Goal: Task Accomplishment & Management: Manage account settings

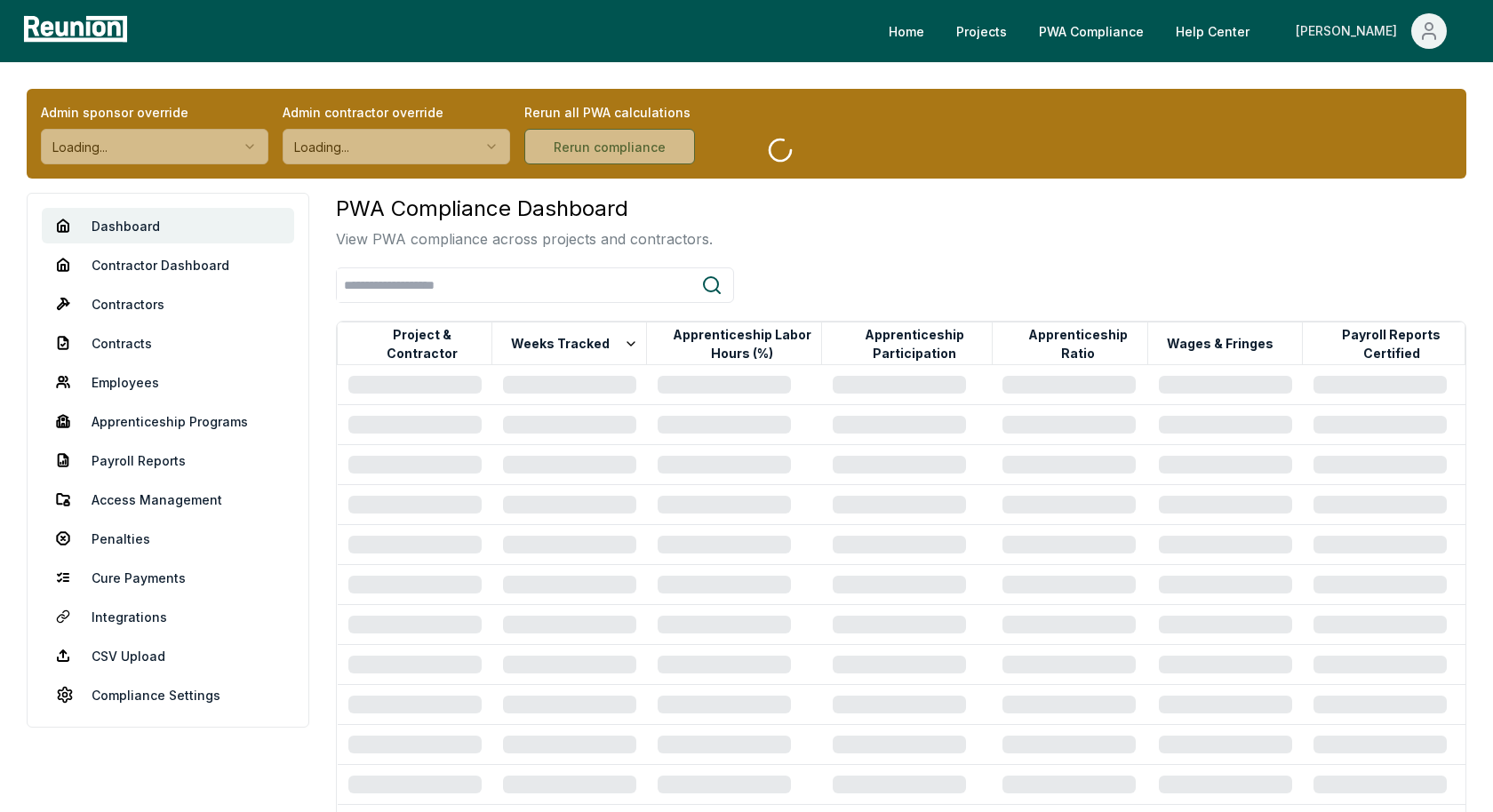
click at [1431, 21] on icon "Main" at bounding box center [1428, 30] width 21 height 21
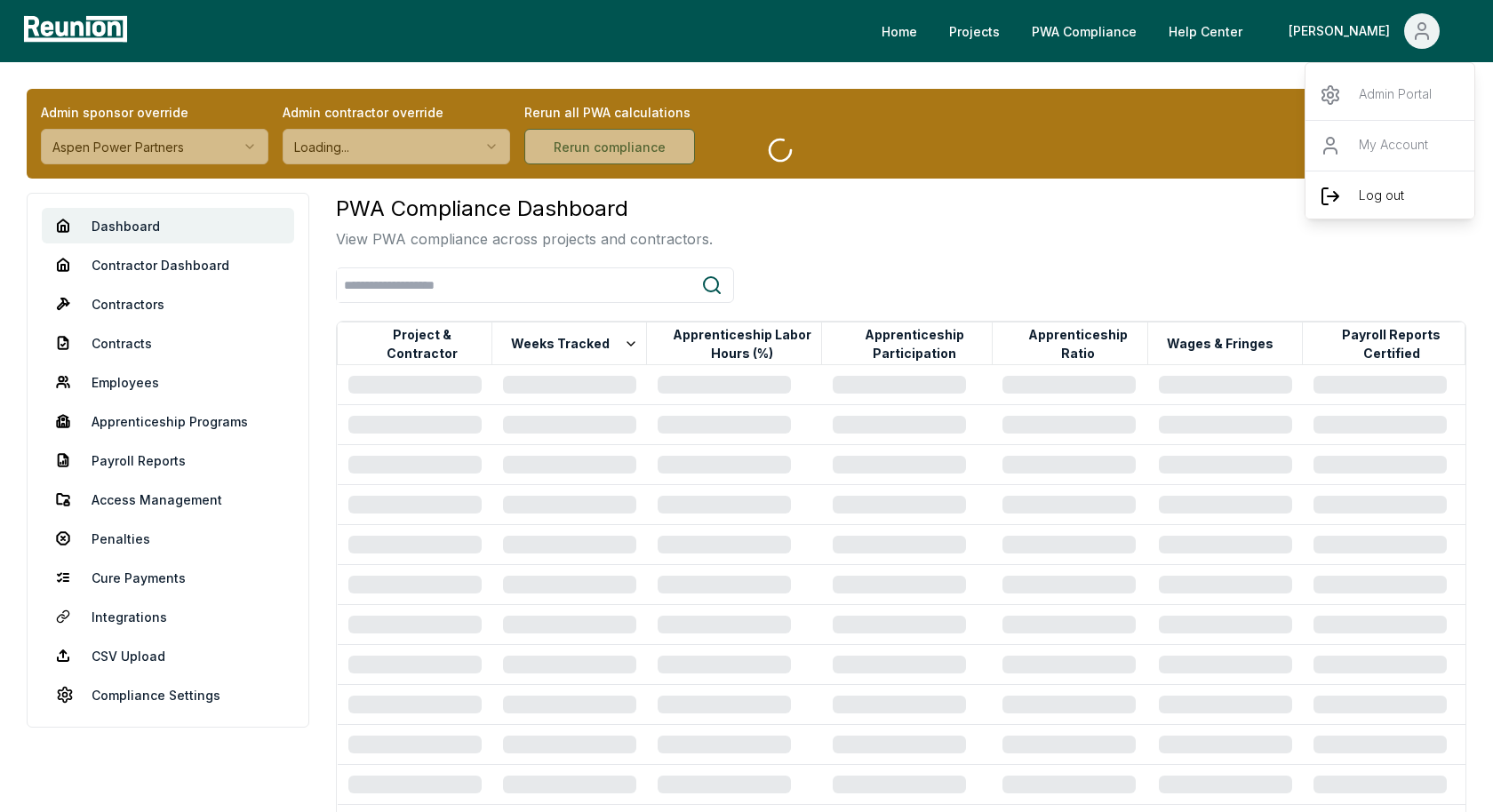
click at [1368, 183] on div "Log out" at bounding box center [1390, 195] width 170 height 50
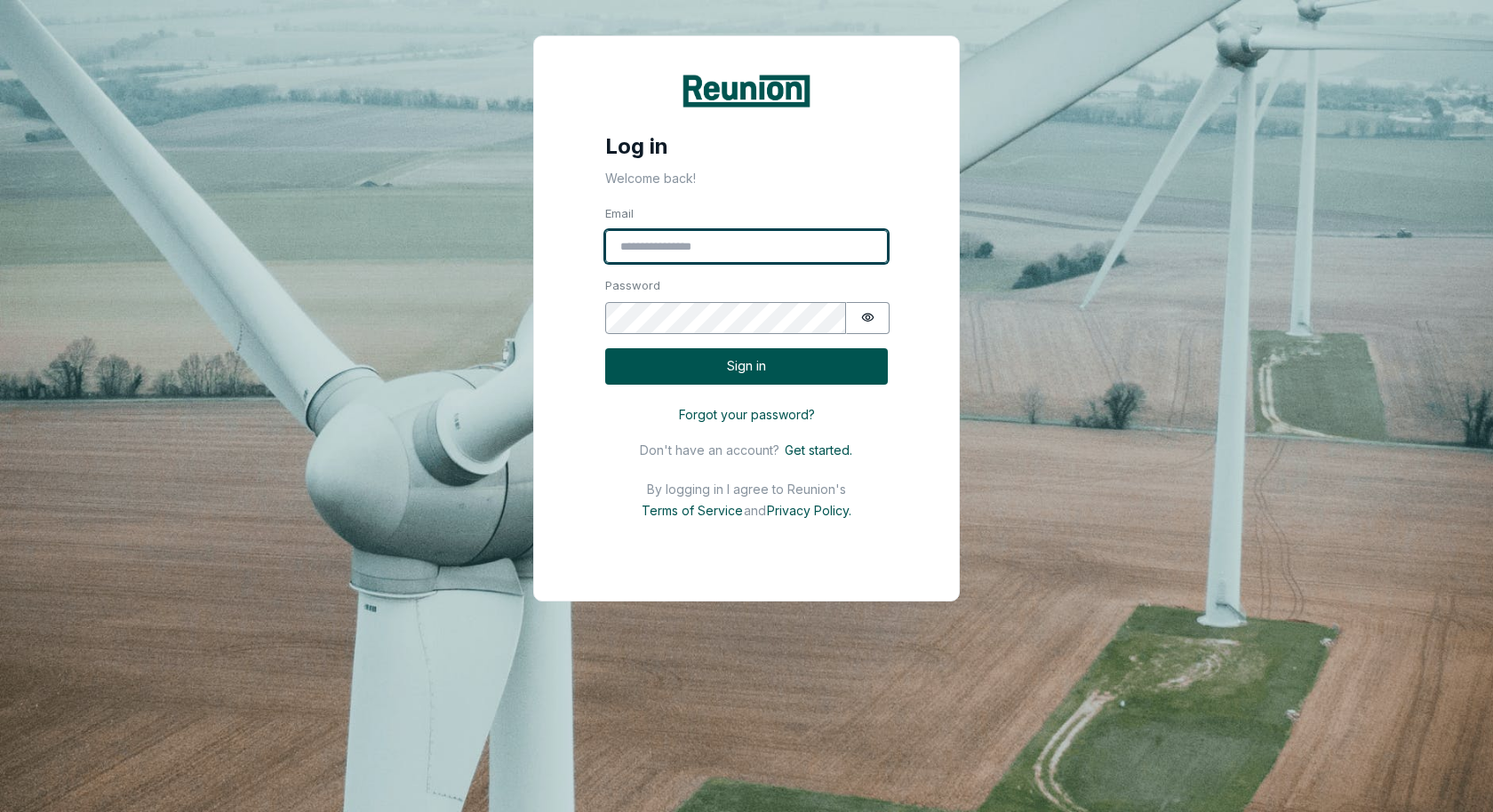
click at [803, 241] on input "Email" at bounding box center [746, 246] width 283 height 34
type input "**********"
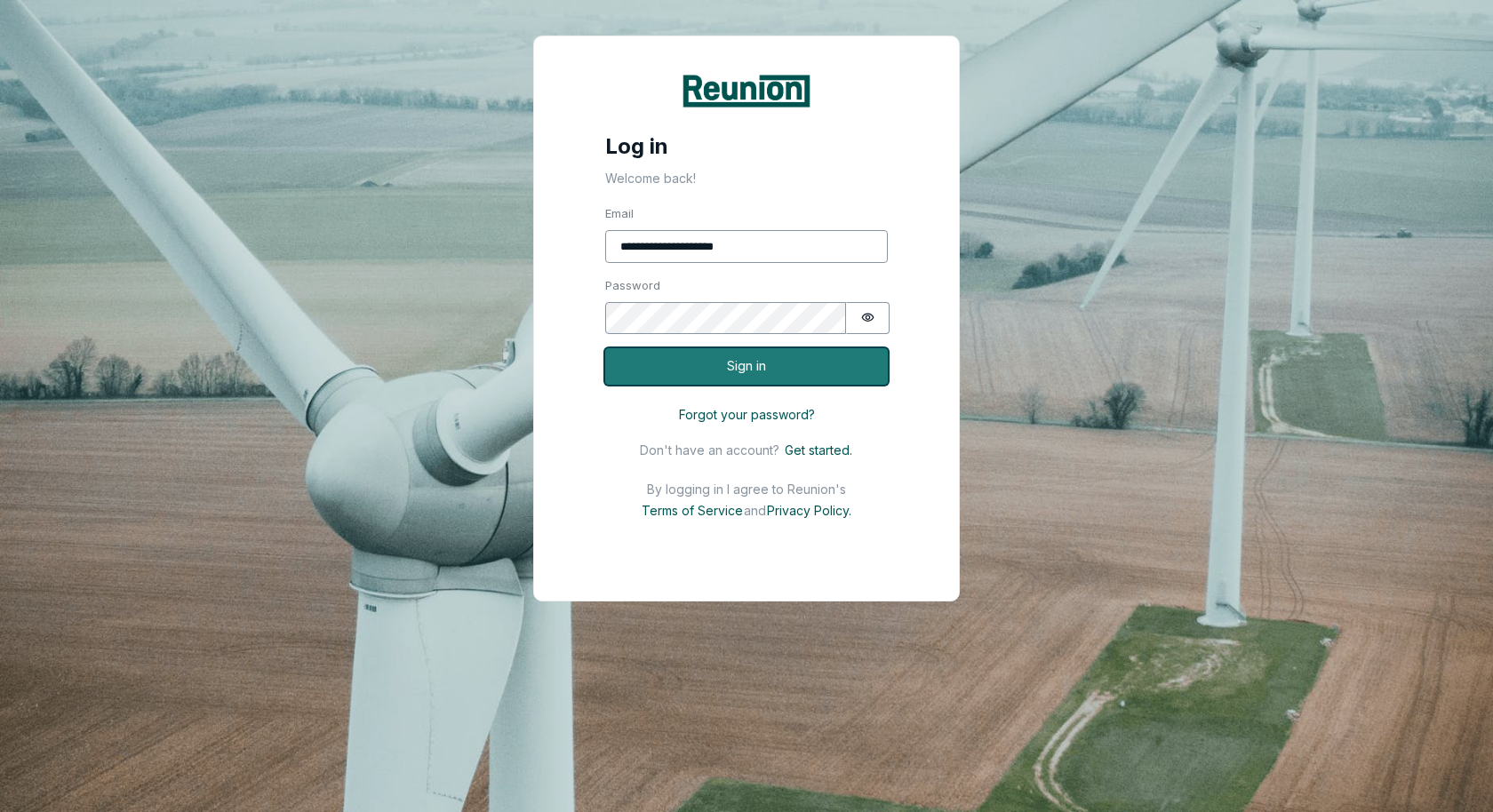
click at [792, 363] on button "Sign in" at bounding box center [746, 366] width 283 height 37
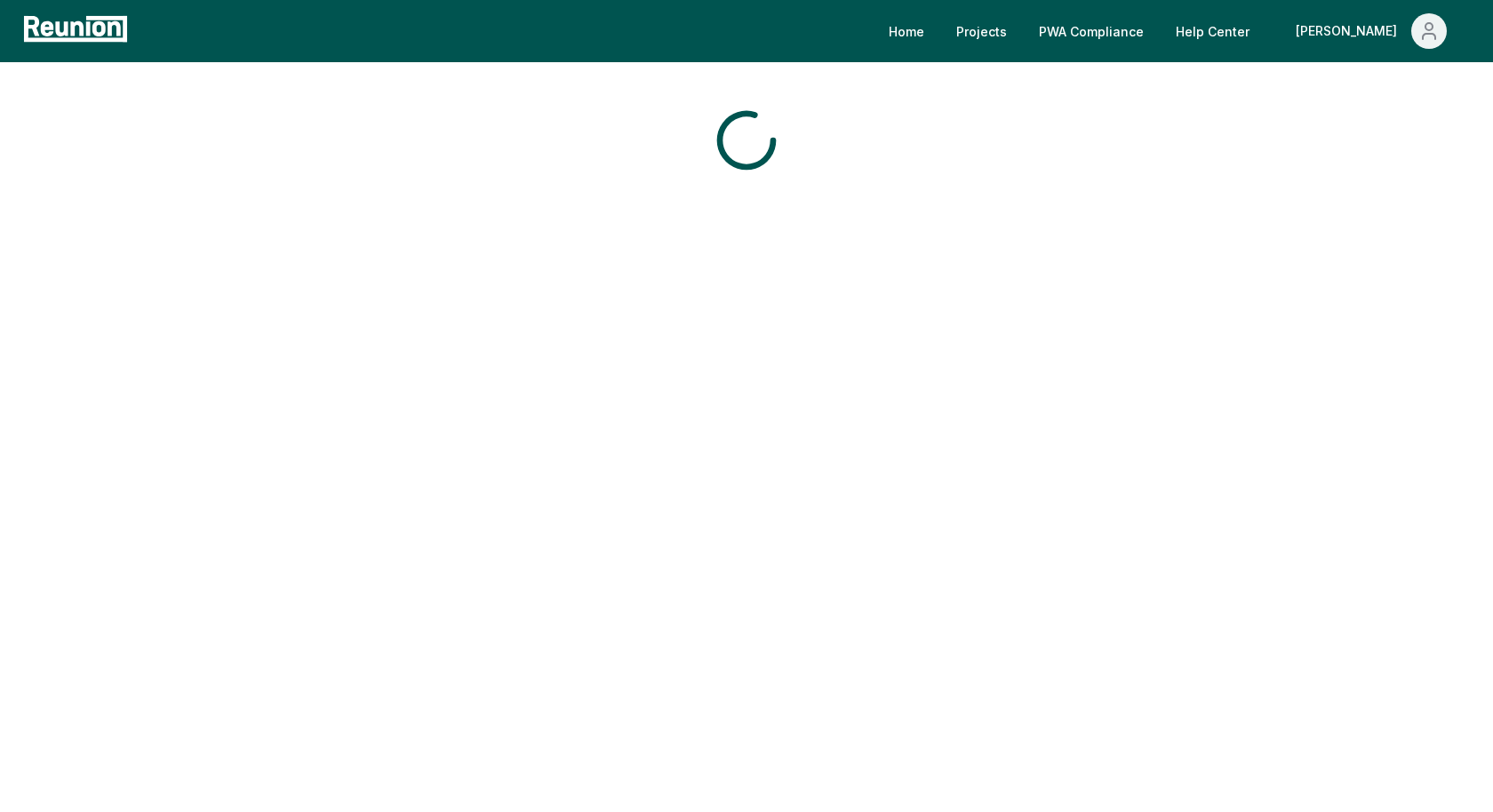
click at [854, 36] on div "Home Projects PWA Compliance Help Center [PERSON_NAME]" at bounding box center [804, 31] width 1342 height 36
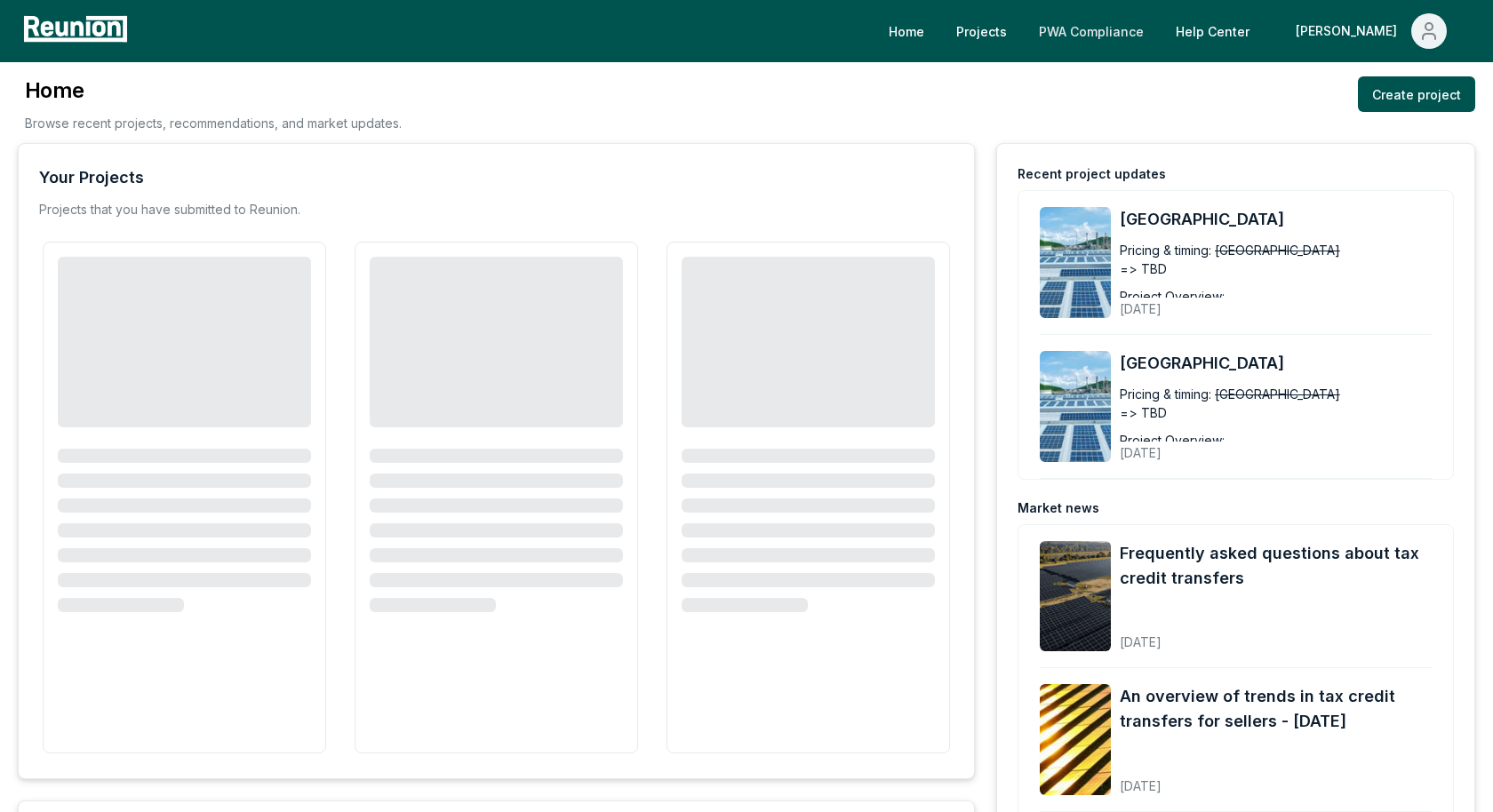
click at [1158, 38] on link "PWA Compliance" at bounding box center [1092, 31] width 134 height 36
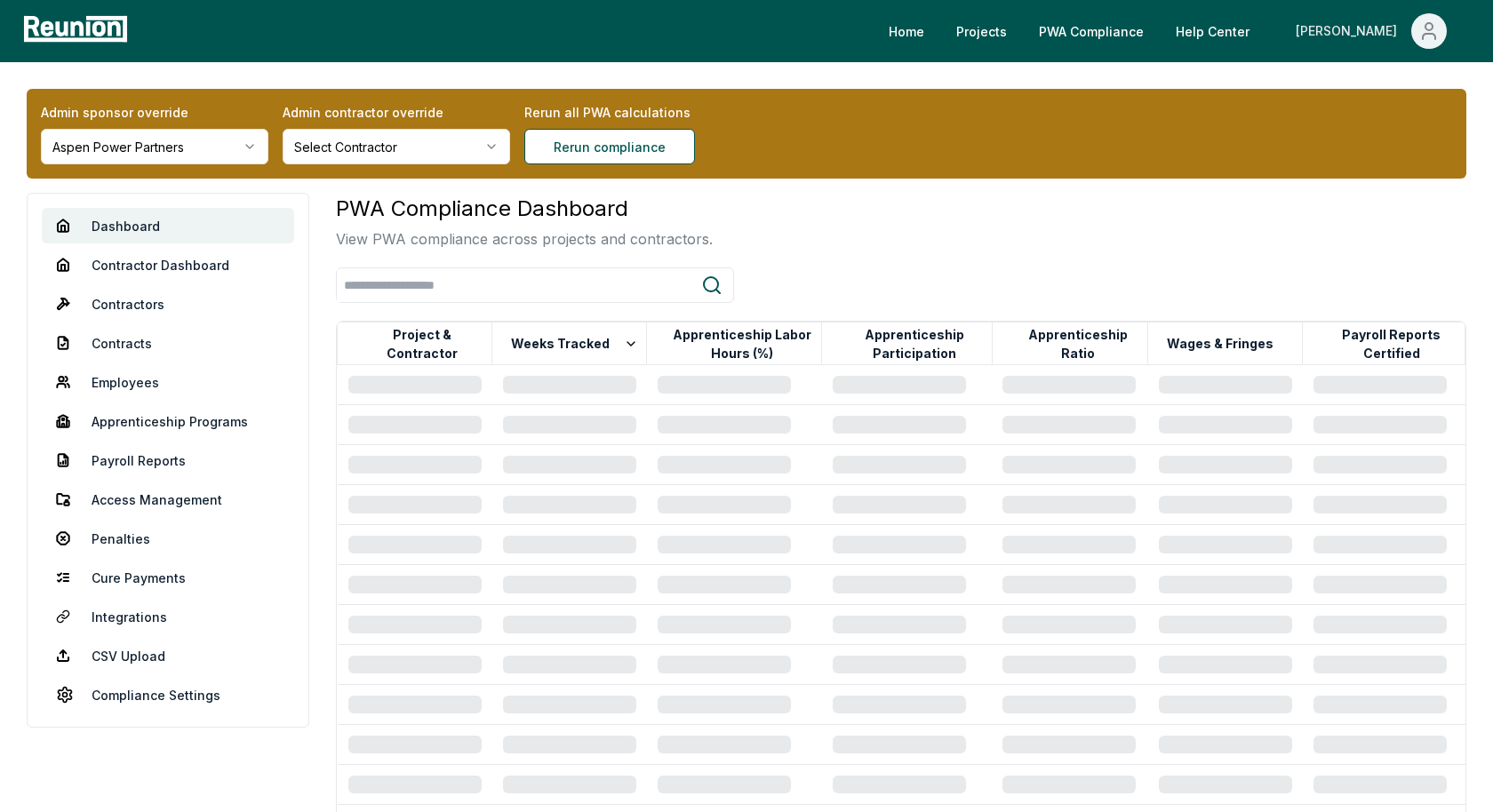
click at [1436, 37] on icon "Main" at bounding box center [1428, 30] width 21 height 21
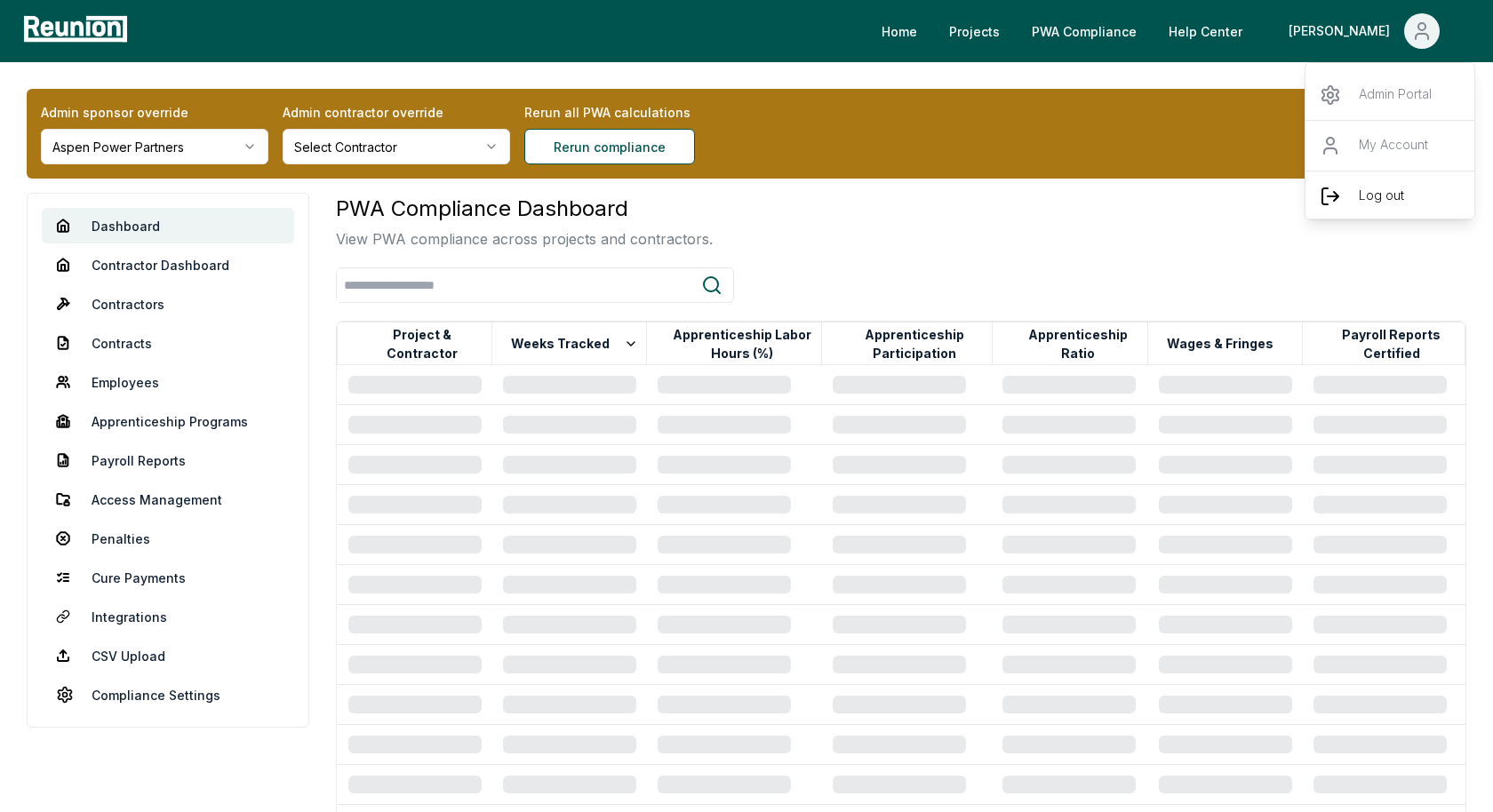
click at [1354, 190] on div "Log out" at bounding box center [1390, 195] width 170 height 50
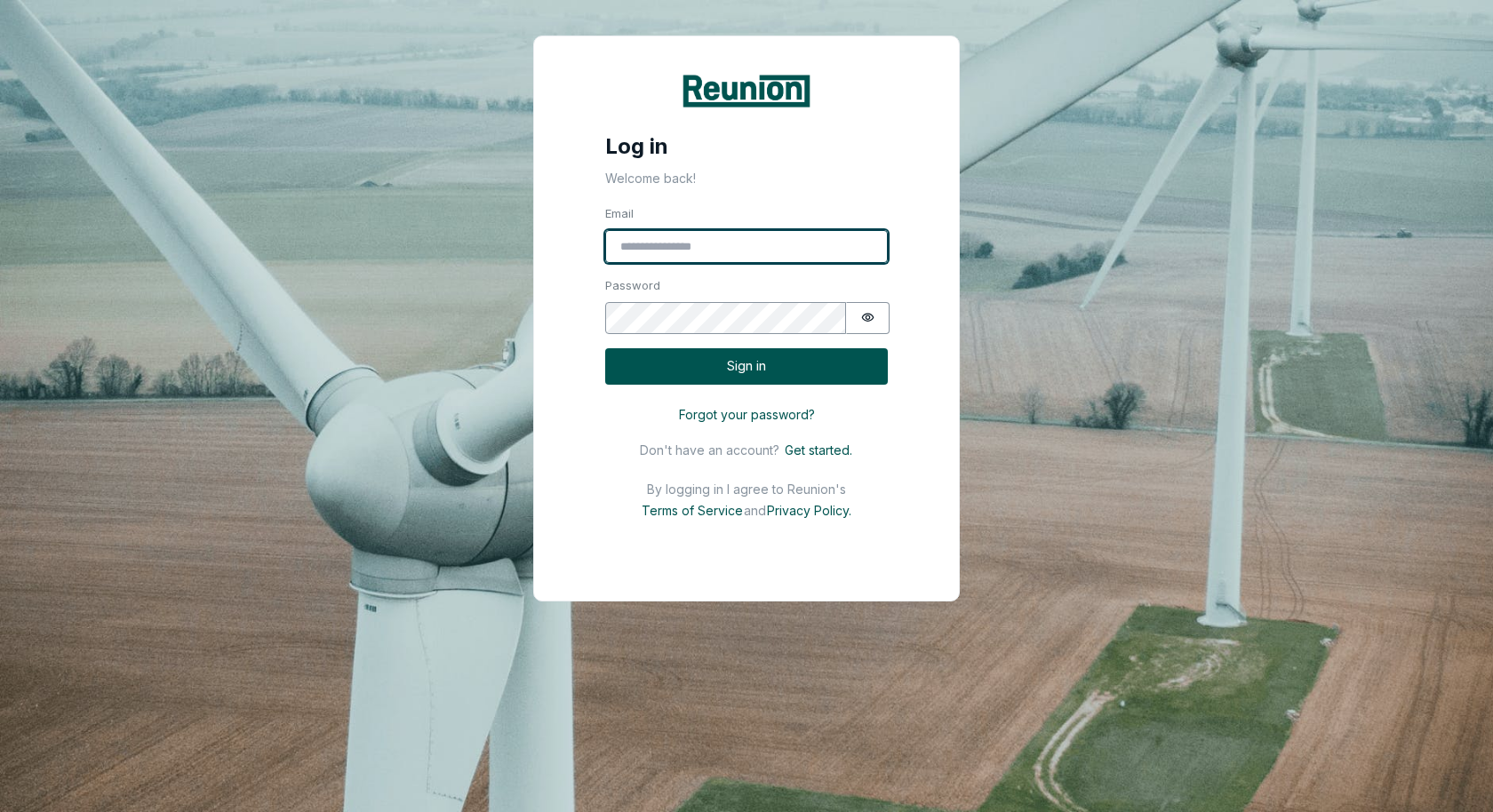
click at [740, 254] on input "Email" at bounding box center [746, 246] width 283 height 34
type input "**********"
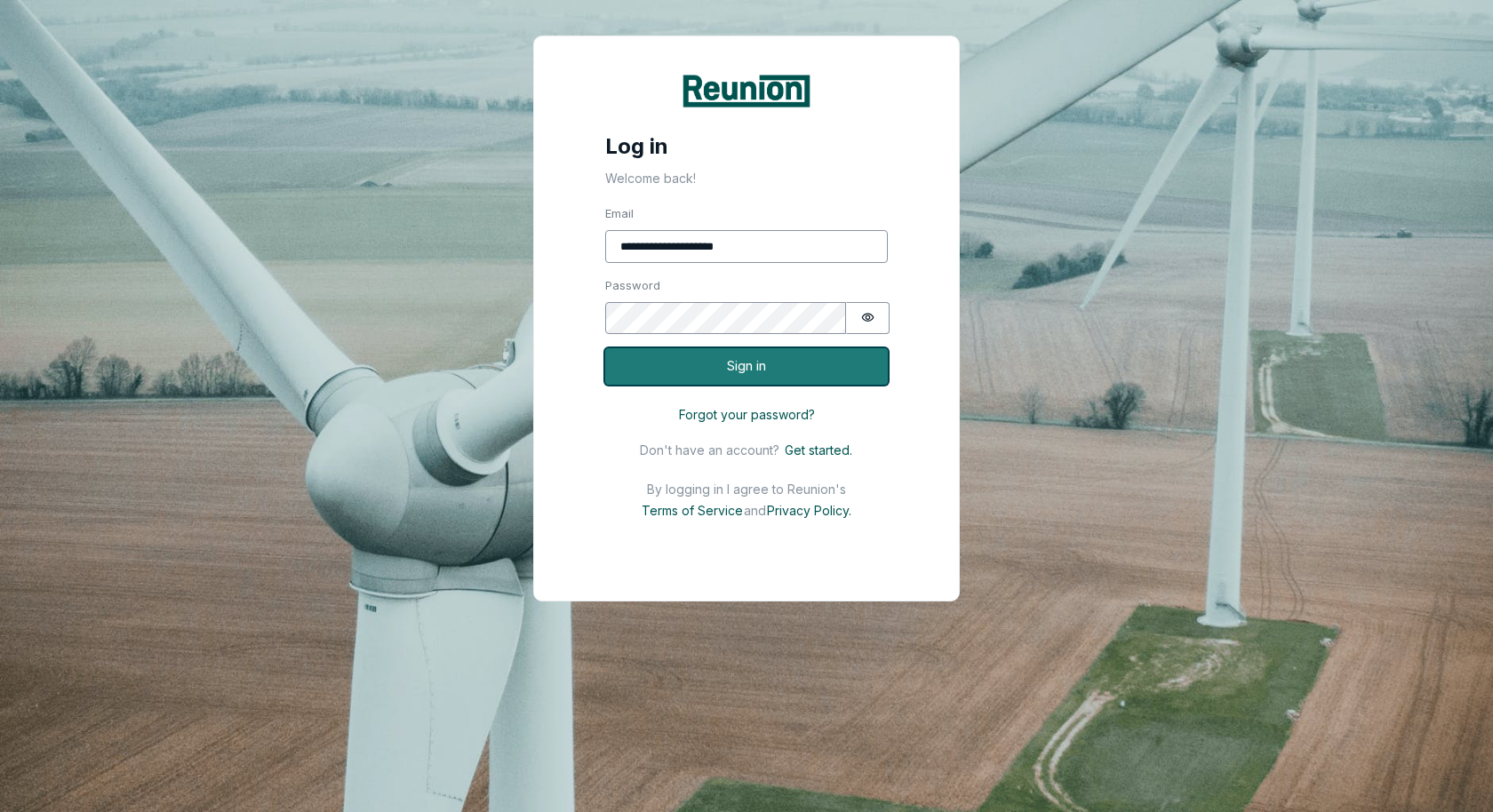
click at [806, 362] on button "Sign in" at bounding box center [746, 366] width 283 height 37
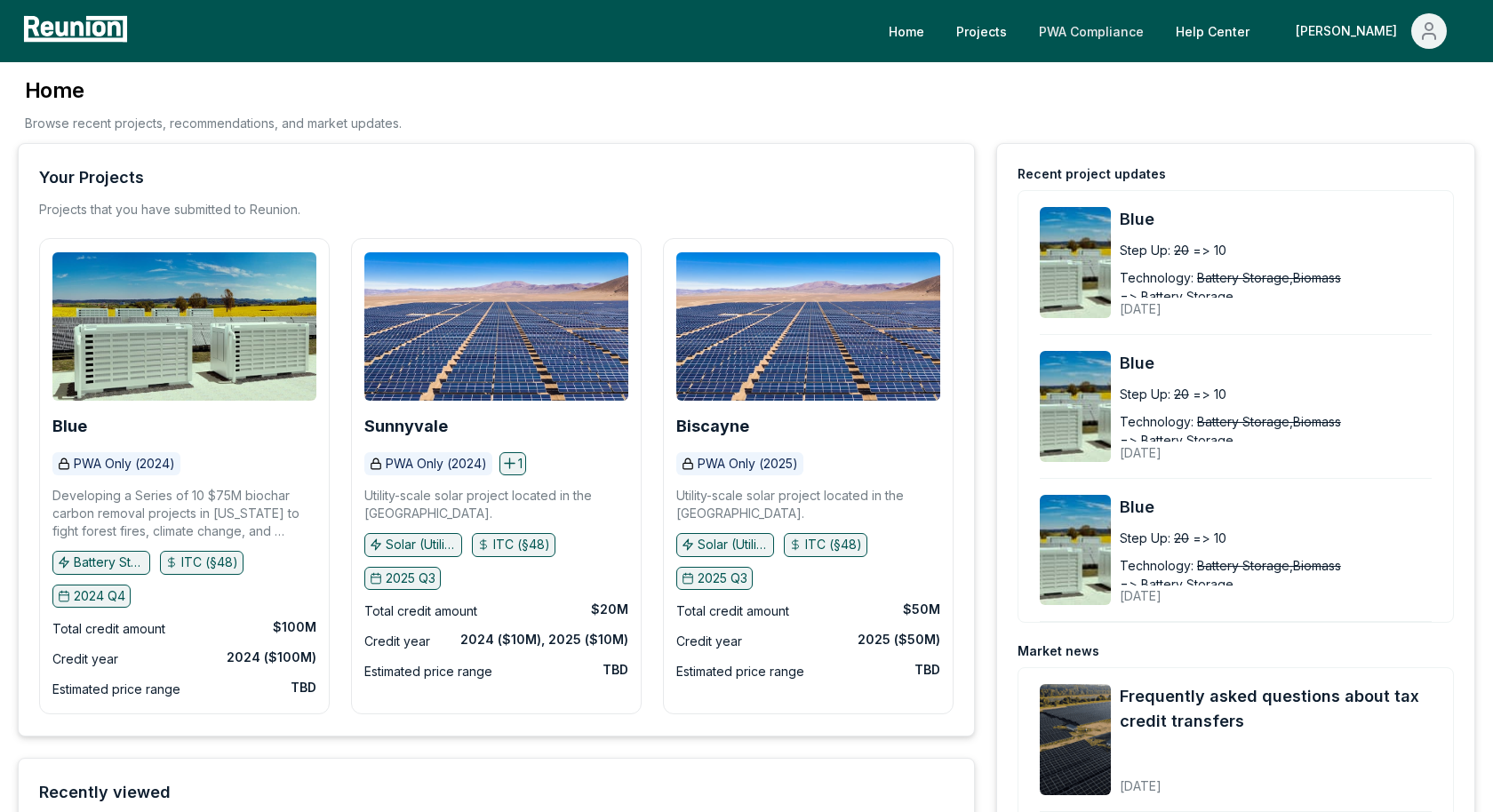
click at [1149, 17] on link "PWA Compliance" at bounding box center [1092, 31] width 134 height 36
